Goal: Find specific page/section: Find specific page/section

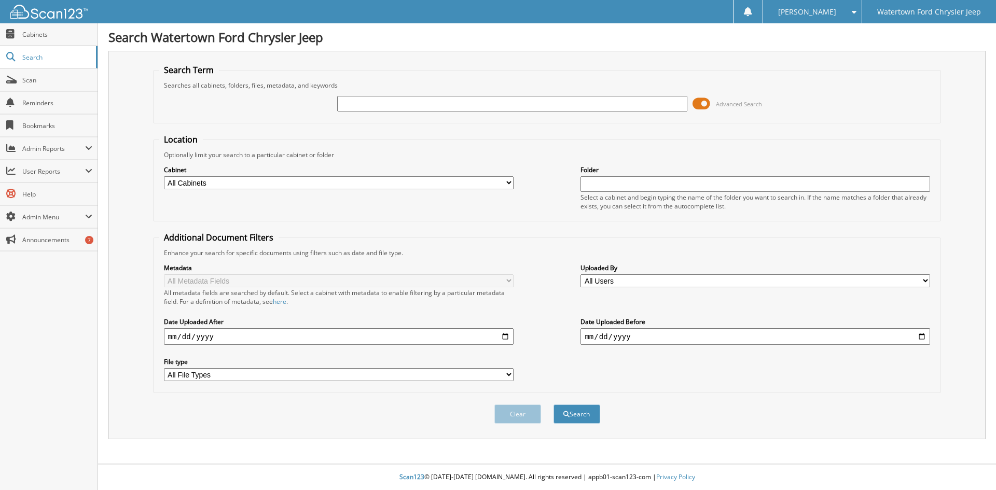
click at [438, 106] on input "text" at bounding box center [512, 104] width 350 height 16
type input "M0245"
click at [554, 405] on button "Search" at bounding box center [577, 414] width 47 height 19
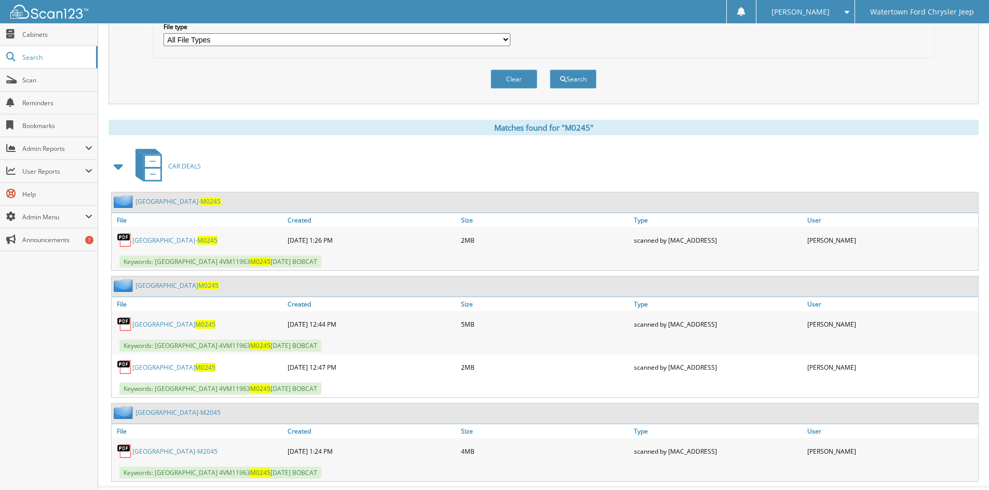
scroll to position [359, 0]
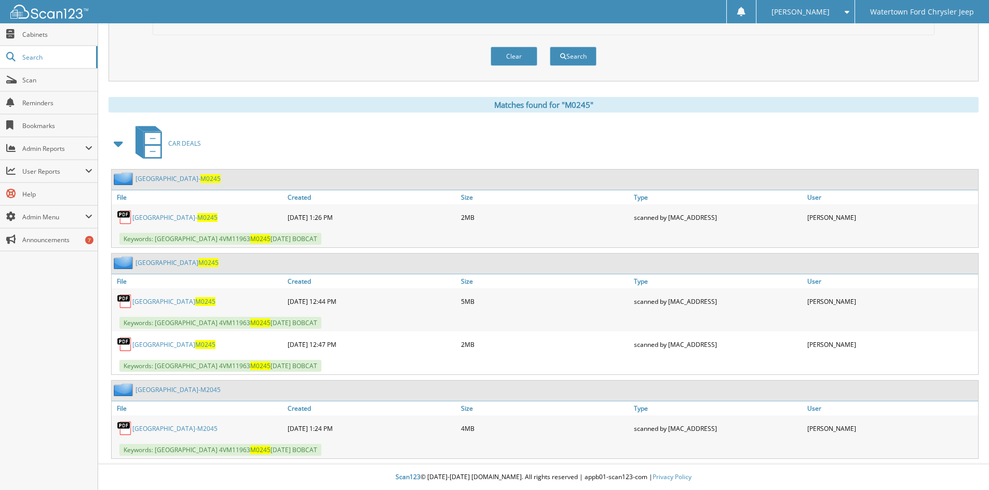
click at [160, 301] on link "[GEOGRAPHIC_DATA] M0245" at bounding box center [173, 301] width 83 height 9
click at [838, 8] on div "[PERSON_NAME]" at bounding box center [805, 11] width 88 height 23
click at [826, 56] on link "Logout" at bounding box center [805, 51] width 98 height 18
